Goal: Complete application form: Complete application form

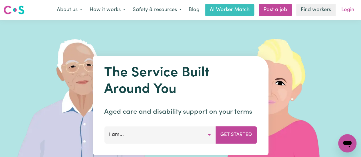
click at [351, 13] on link "Login" at bounding box center [348, 10] width 20 height 13
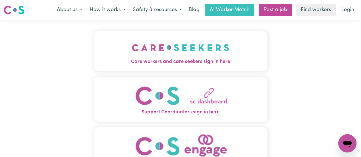
click at [186, 50] on img "Care workers and care seekers sign in here" at bounding box center [180, 47] width 97 height 21
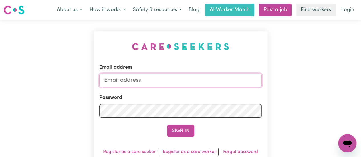
click at [176, 79] on input "Email address" at bounding box center [180, 81] width 162 height 14
type input "[EMAIL_ADDRESS][DOMAIN_NAME]"
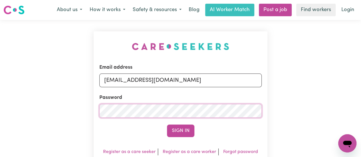
click at [167, 125] on button "Sign In" at bounding box center [180, 131] width 27 height 13
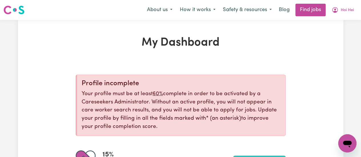
scroll to position [130, 0]
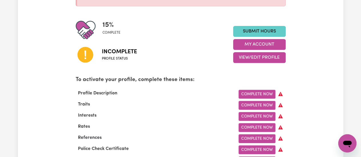
click at [259, 31] on link "Submit Hours" at bounding box center [259, 31] width 52 height 11
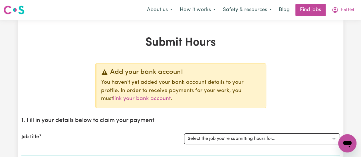
scroll to position [80, 0]
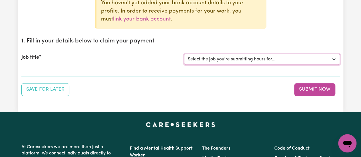
click at [243, 60] on select "Select the job you're submitting hours for..." at bounding box center [262, 59] width 156 height 11
click at [225, 88] on div "Save for Later Submit Now" at bounding box center [180, 89] width 318 height 13
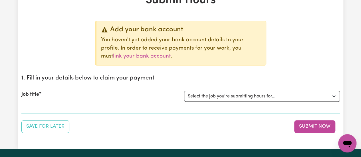
scroll to position [39, 0]
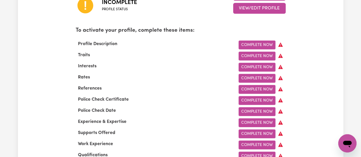
scroll to position [179, 0]
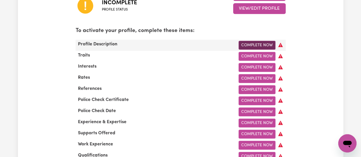
click at [261, 44] on link "Complete Now" at bounding box center [256, 45] width 37 height 9
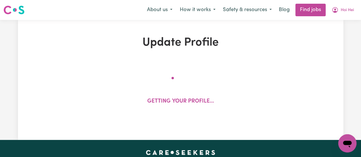
select select "Australian PR"
select select "Studying a healthcare related degree or qualification"
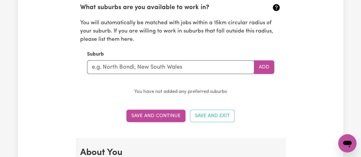
scroll to position [644, 0]
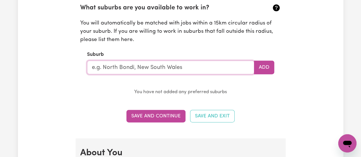
click at [197, 69] on input "text" at bounding box center [170, 68] width 167 height 14
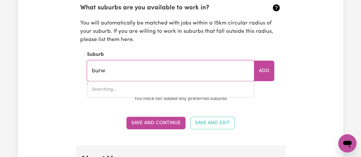
type input "burwo"
type input "burwoOD, [GEOGRAPHIC_DATA], 2134"
type input "burwoo"
type input "burwooD, [GEOGRAPHIC_DATA], 2134"
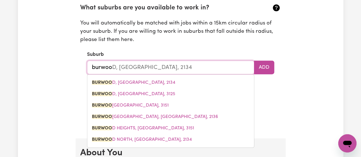
type input "burwood"
type input "[GEOGRAPHIC_DATA], [GEOGRAPHIC_DATA], 2134"
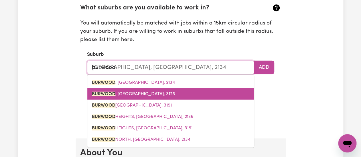
click at [175, 88] on link "BURWOOD , [GEOGRAPHIC_DATA], 3125" at bounding box center [170, 93] width 167 height 11
type input "BURWOOD, [GEOGRAPHIC_DATA], 3125"
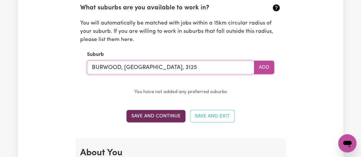
type input "BURWOOD, [GEOGRAPHIC_DATA], 3125"
click at [163, 115] on button "Save and Continue" at bounding box center [155, 116] width 59 height 13
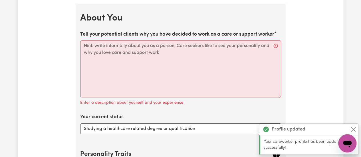
scroll to position [781, 0]
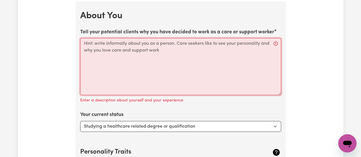
click at [197, 39] on textarea "Tell your potential clients why you have decided to work as a care or support w…" at bounding box center [180, 66] width 201 height 57
paste textarea "I am a registered nurse has been working in the [MEDICAL_DATA] Unit of The [GEO…"
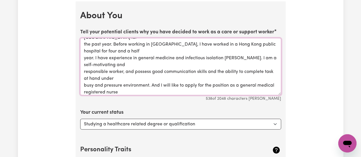
scroll to position [0, 0]
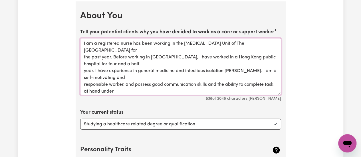
type textarea "I am a registered nurse has been working in the [MEDICAL_DATA] Unit of The [GEO…"
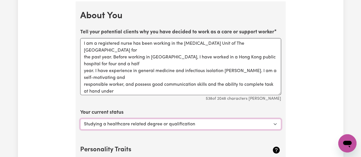
click at [251, 124] on select "Select... Studying a healthcare related degree or qualification Studying a non-…" at bounding box center [180, 124] width 201 height 11
select select "Looking for extra work to fill my week and/or weekends"
click at [80, 119] on select "Select... Studying a healthcare related degree or qualification Studying a non-…" at bounding box center [180, 124] width 201 height 11
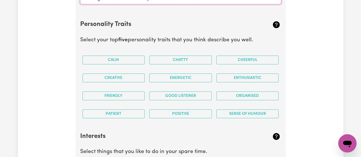
scroll to position [907, 0]
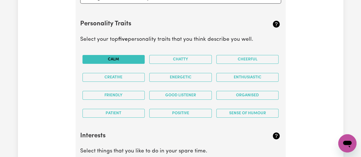
click at [130, 55] on button "Calm" at bounding box center [113, 59] width 62 height 9
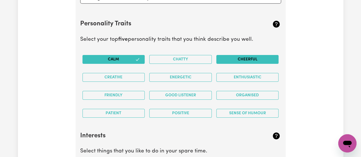
click at [219, 56] on button "Cheerful" at bounding box center [247, 59] width 62 height 9
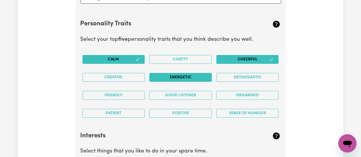
click at [177, 75] on button "Energetic" at bounding box center [180, 77] width 62 height 9
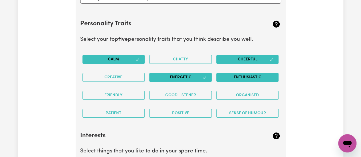
click at [239, 79] on button "Enthusiastic" at bounding box center [247, 77] width 62 height 9
click at [231, 94] on button "Organised" at bounding box center [247, 95] width 62 height 9
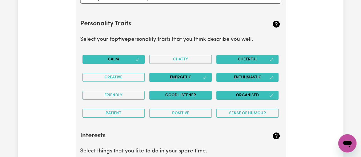
click at [192, 96] on button "Good Listener" at bounding box center [180, 95] width 62 height 9
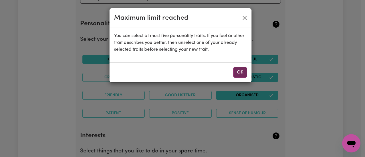
click at [236, 75] on button "OK" at bounding box center [240, 72] width 14 height 11
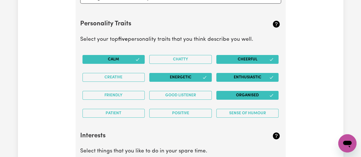
click at [241, 92] on button "Organised" at bounding box center [247, 95] width 62 height 9
click at [191, 100] on div "Good Listener" at bounding box center [180, 95] width 67 height 18
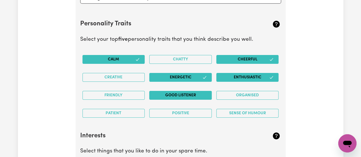
click at [186, 94] on button "Good Listener" at bounding box center [180, 95] width 62 height 9
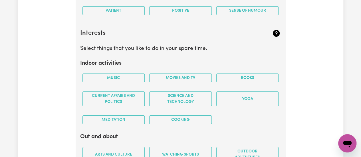
scroll to position [1010, 0]
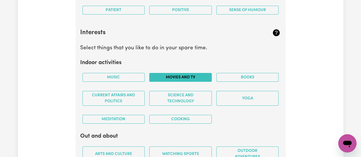
click at [198, 76] on button "Movies and TV" at bounding box center [180, 77] width 62 height 9
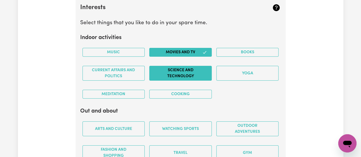
click at [189, 76] on button "Science and Technology" at bounding box center [180, 73] width 62 height 15
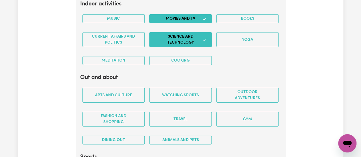
scroll to position [1070, 0]
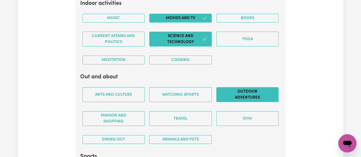
click at [243, 95] on button "Outdoor adventures" at bounding box center [247, 94] width 62 height 15
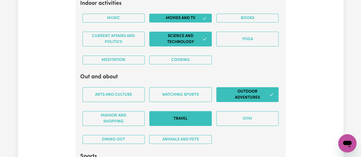
click at [183, 120] on button "Travel" at bounding box center [180, 118] width 62 height 15
click at [238, 123] on div "Gym" at bounding box center [247, 119] width 67 height 24
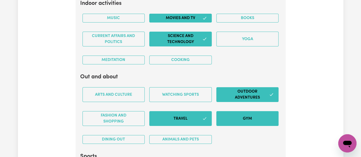
click at [233, 113] on button "Gym" at bounding box center [247, 118] width 62 height 15
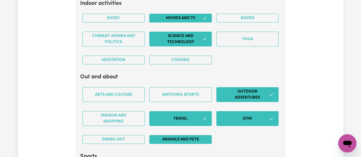
click at [192, 136] on button "Animals and pets" at bounding box center [180, 139] width 62 height 9
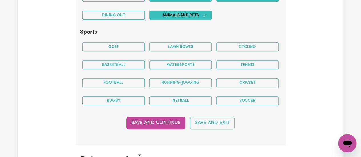
scroll to position [1197, 0]
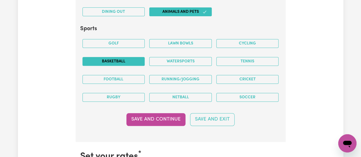
click at [133, 58] on button "Basketball" at bounding box center [113, 61] width 62 height 9
click at [240, 40] on button "Cycling" at bounding box center [247, 43] width 62 height 9
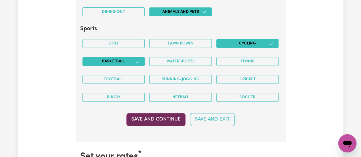
click at [162, 116] on button "Save and Continue" at bounding box center [155, 119] width 59 height 13
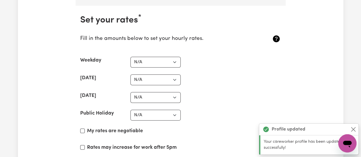
scroll to position [1335, 0]
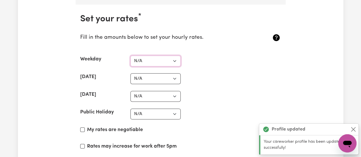
click at [174, 58] on select "N/A $37 $38 $39 $40 $41 $42 $43 $44 $45 $46 $47 $48 $49 $50 $51 $52 $53 $54 $55…" at bounding box center [155, 61] width 50 height 11
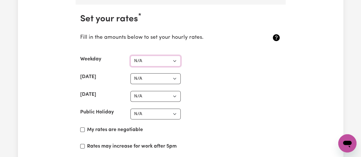
select select "80"
click at [130, 56] on select "N/A $37 $38 $39 $40 $41 $42 $43 $44 $45 $46 $47 $48 $49 $50 $51 $52 $53 $54 $55…" at bounding box center [155, 61] width 50 height 11
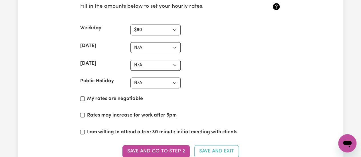
click at [133, 95] on label "My rates are negotiable" at bounding box center [115, 98] width 56 height 7
click at [85, 96] on input "My rates are negotiable" at bounding box center [82, 98] width 5 height 5
checkbox input "true"
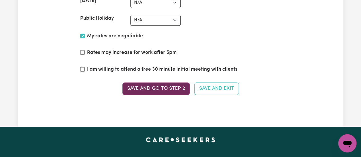
click at [171, 87] on button "Save and go to Step 2" at bounding box center [155, 88] width 67 height 13
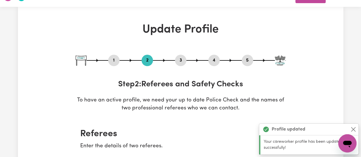
scroll to position [110, 0]
